Goal: Information Seeking & Learning: Learn about a topic

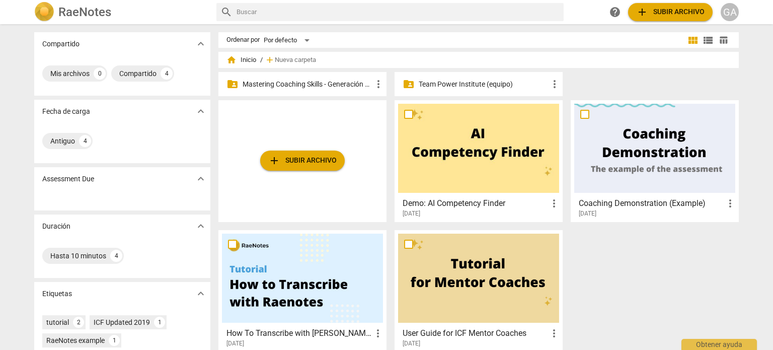
click at [443, 82] on p "Team Power Institute (equipo)" at bounding box center [484, 84] width 130 height 11
click at [280, 86] on p "Mastering Coaching Skills - Generación 31" at bounding box center [308, 84] width 130 height 11
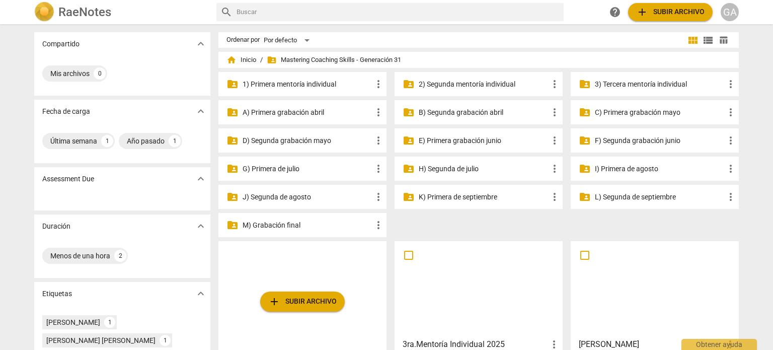
click at [616, 84] on p "3) Tercera mentoría individual" at bounding box center [660, 84] width 130 height 11
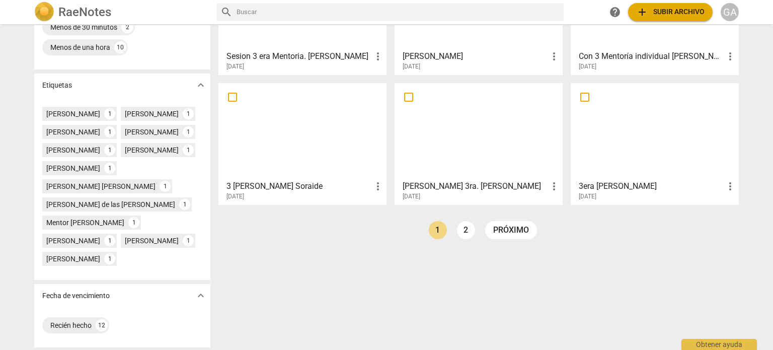
scroll to position [250, 0]
click at [465, 227] on link "2" at bounding box center [466, 229] width 18 height 18
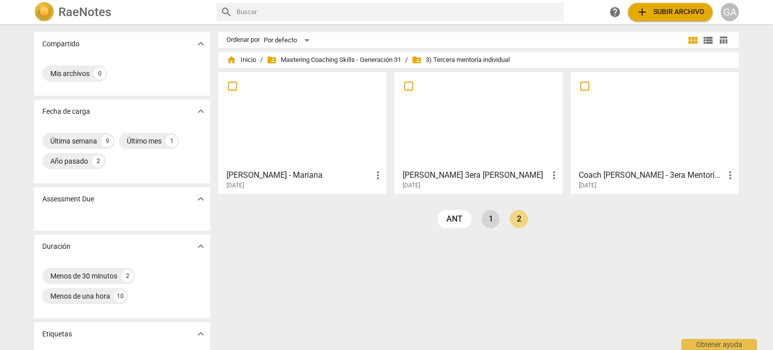
click at [491, 219] on link "1" at bounding box center [491, 219] width 18 height 18
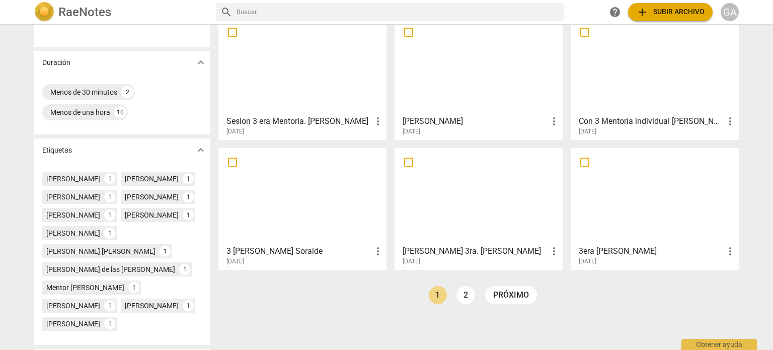
scroll to position [201, 0]
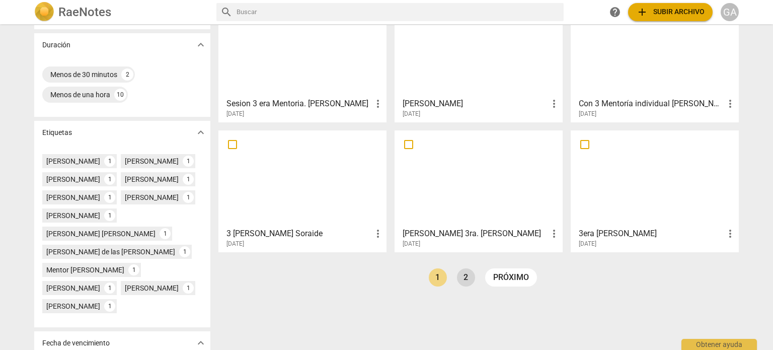
click at [465, 277] on link "2" at bounding box center [466, 277] width 18 height 18
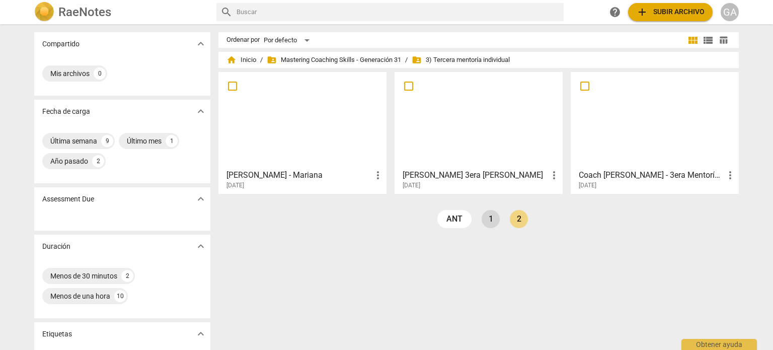
click at [490, 221] on link "1" at bounding box center [491, 219] width 18 height 18
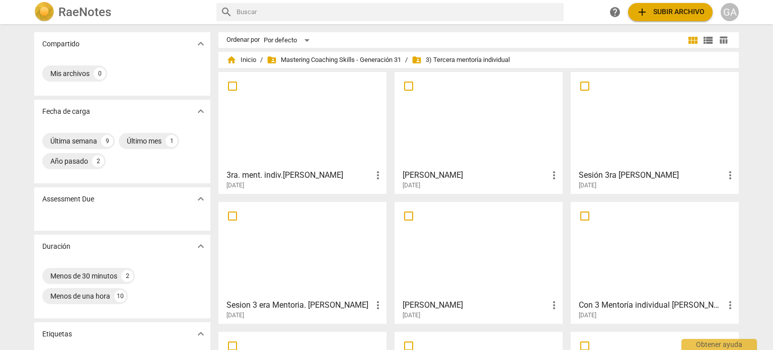
click at [328, 252] on div at bounding box center [302, 249] width 161 height 89
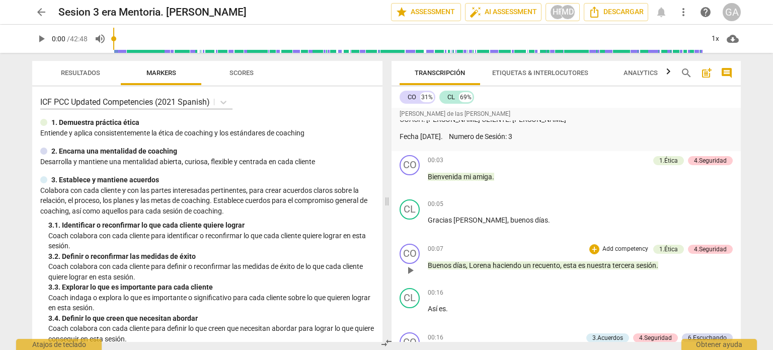
scroll to position [50, 0]
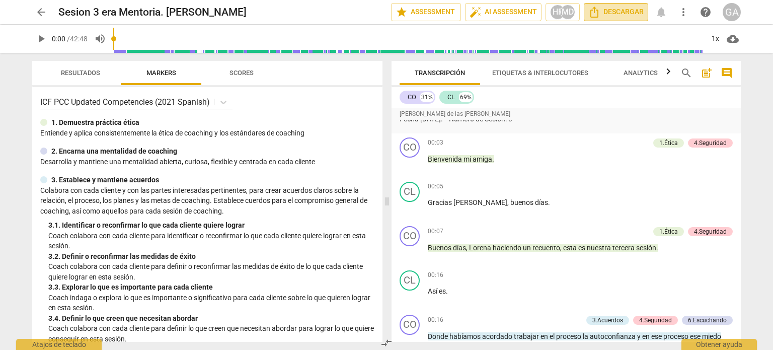
click at [609, 9] on span "Descargar" at bounding box center [615, 12] width 55 height 12
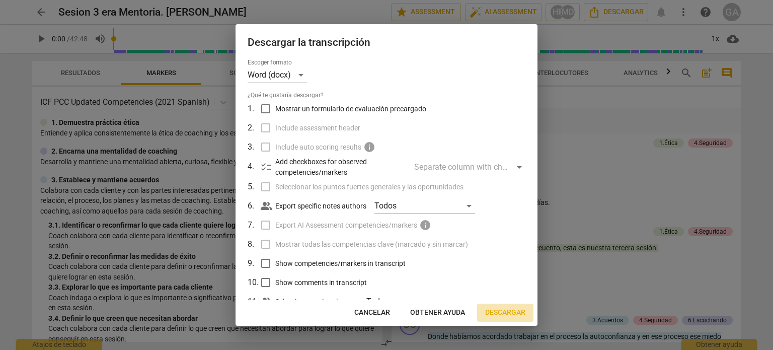
click at [509, 309] on span "Descargar" at bounding box center [505, 312] width 40 height 10
